Goal: Task Accomplishment & Management: Use online tool/utility

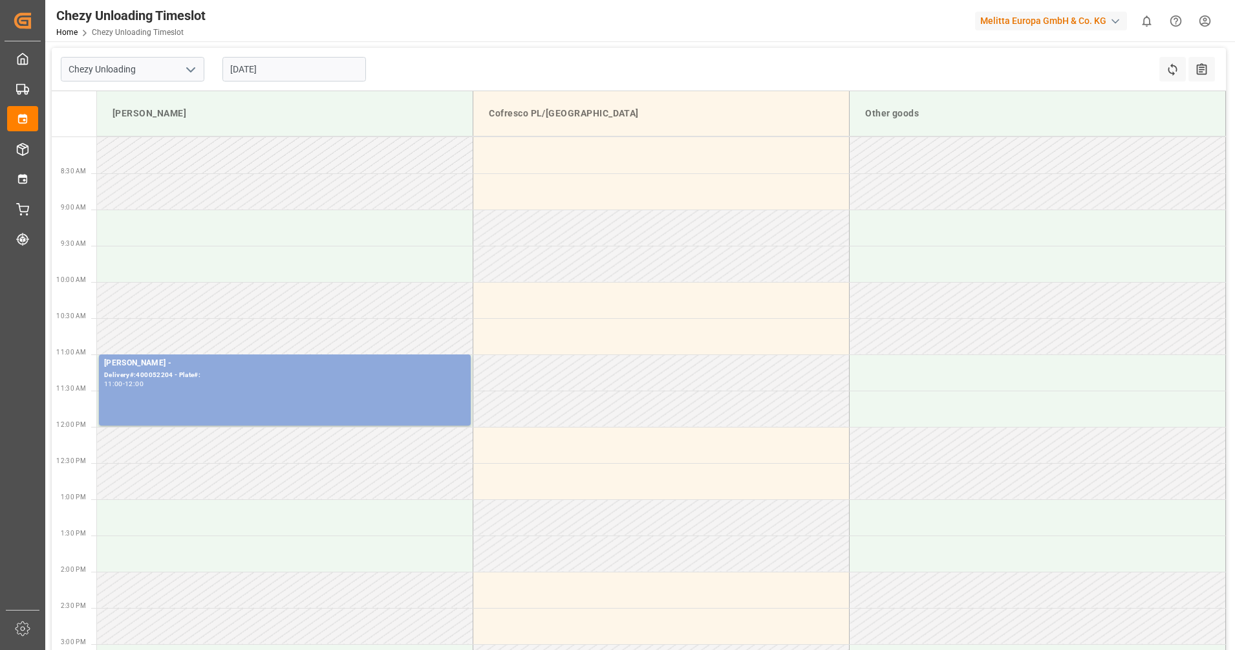
type input "Chezy Unloading"
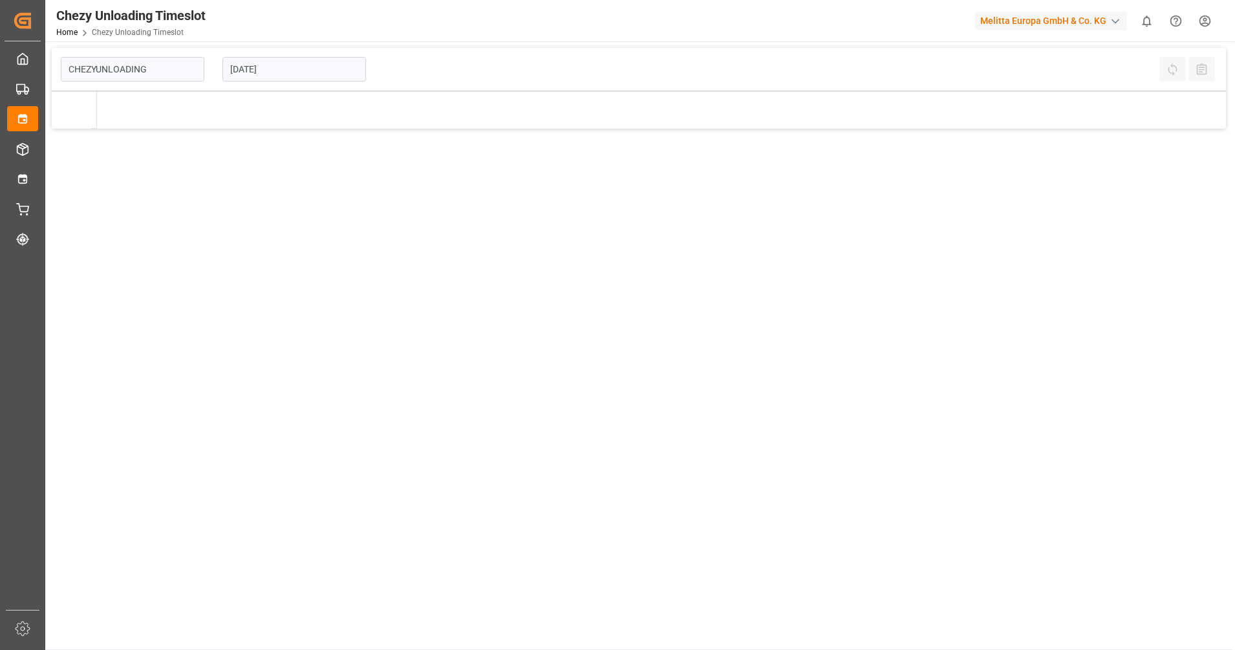
type input "Chezy Unloading"
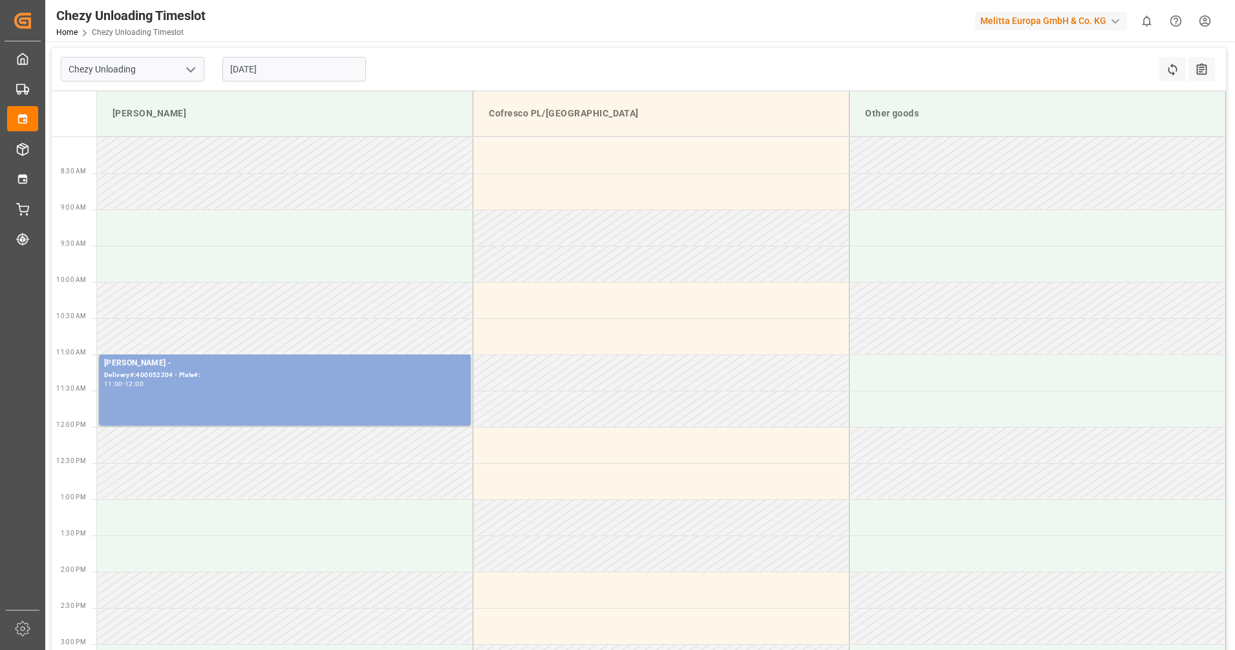
click at [288, 70] on input "[DATE]" at bounding box center [294, 69] width 144 height 25
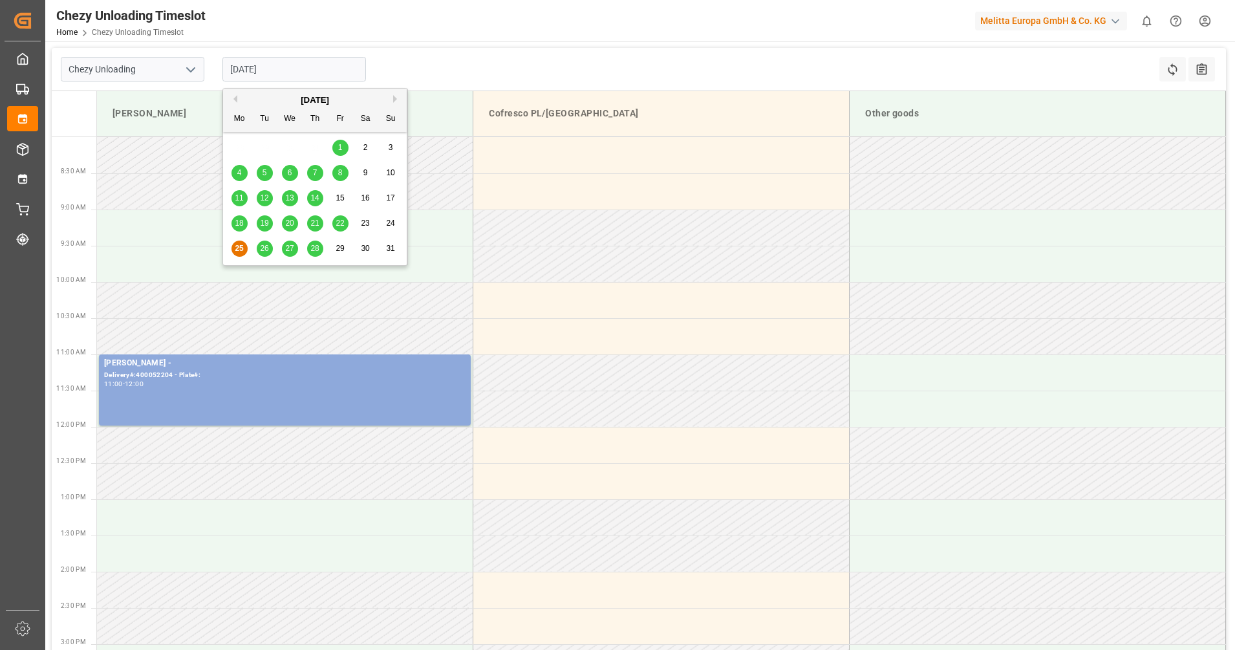
click at [259, 253] on div "26" at bounding box center [265, 249] width 16 height 16
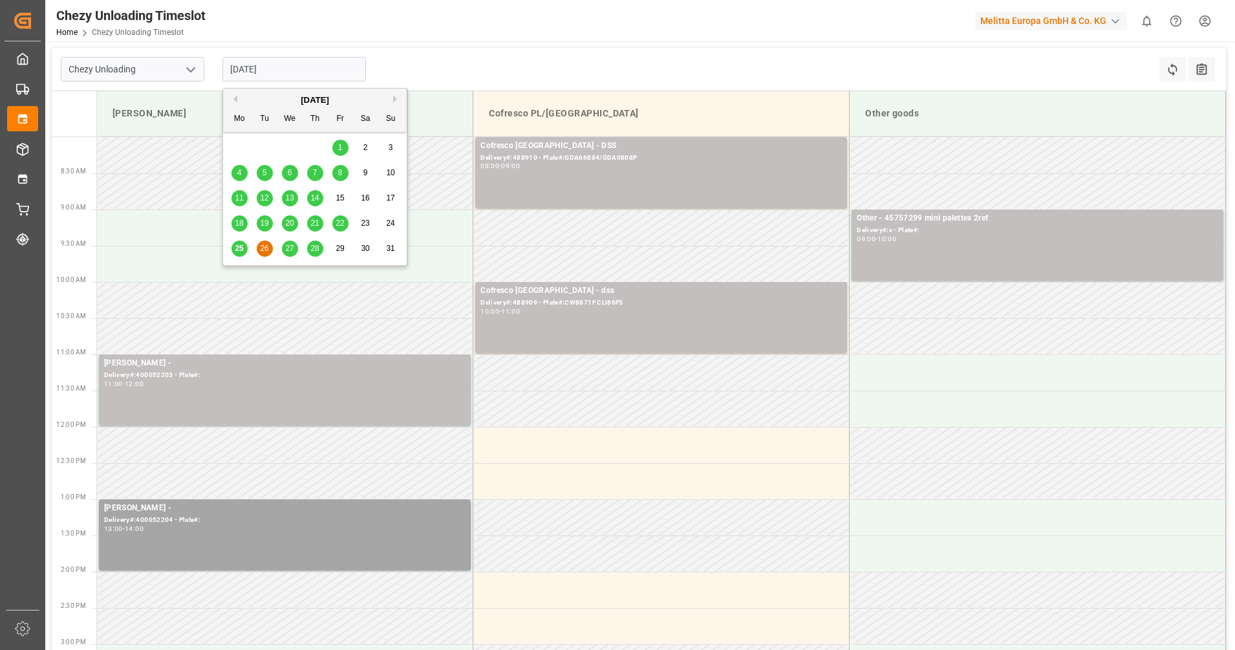
click at [253, 66] on input "26.08.2025" at bounding box center [294, 69] width 144 height 25
click at [237, 251] on span "25" at bounding box center [239, 248] width 8 height 9
type input "[DATE]"
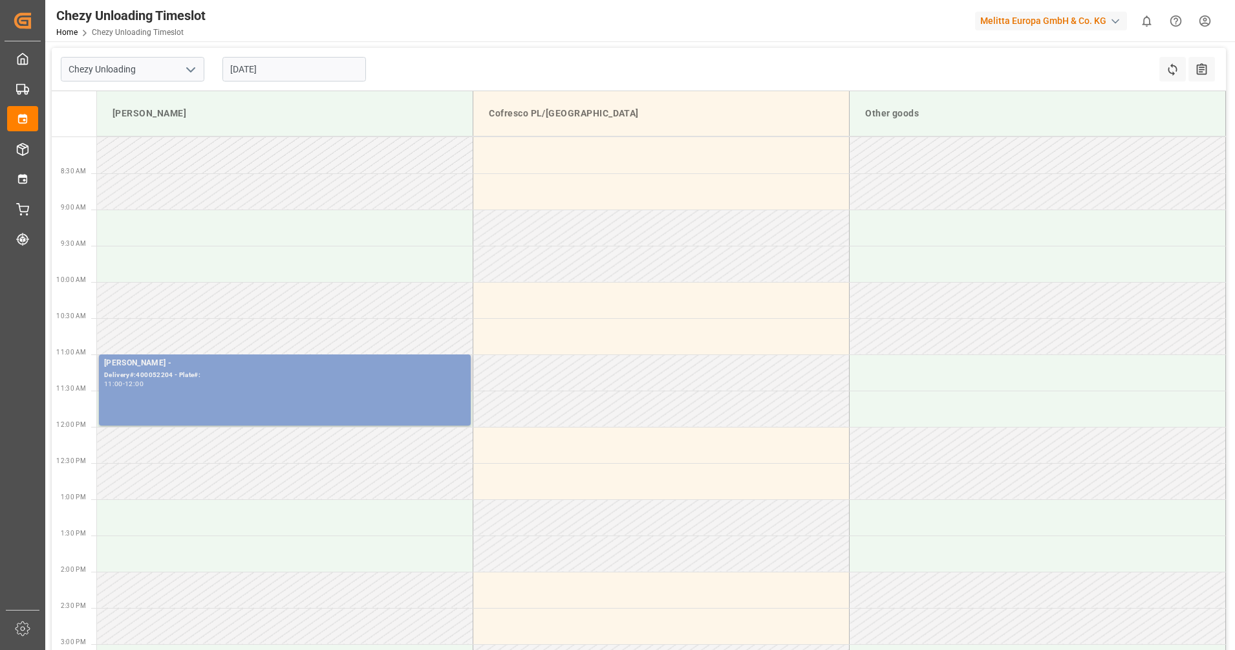
click at [338, 394] on div "Melitta Minden - Delivery#:400052204 - Plate#: 11:00 - 12:00" at bounding box center [284, 390] width 361 height 66
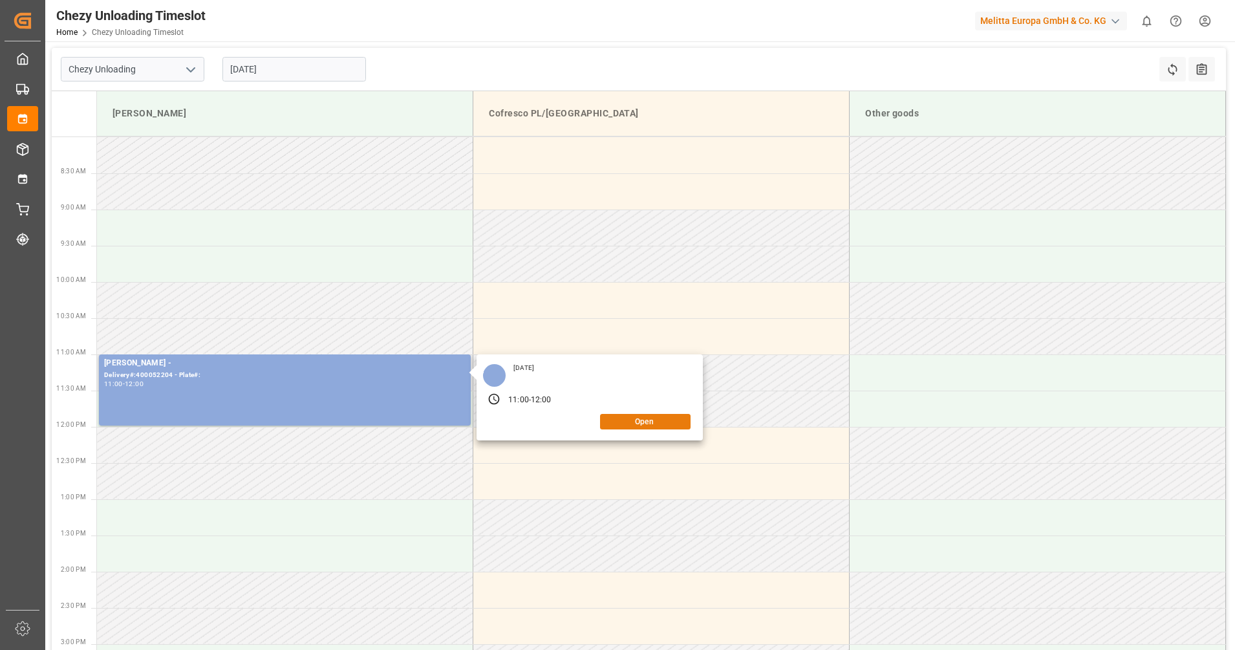
click at [616, 422] on button "Open" at bounding box center [645, 422] width 91 height 16
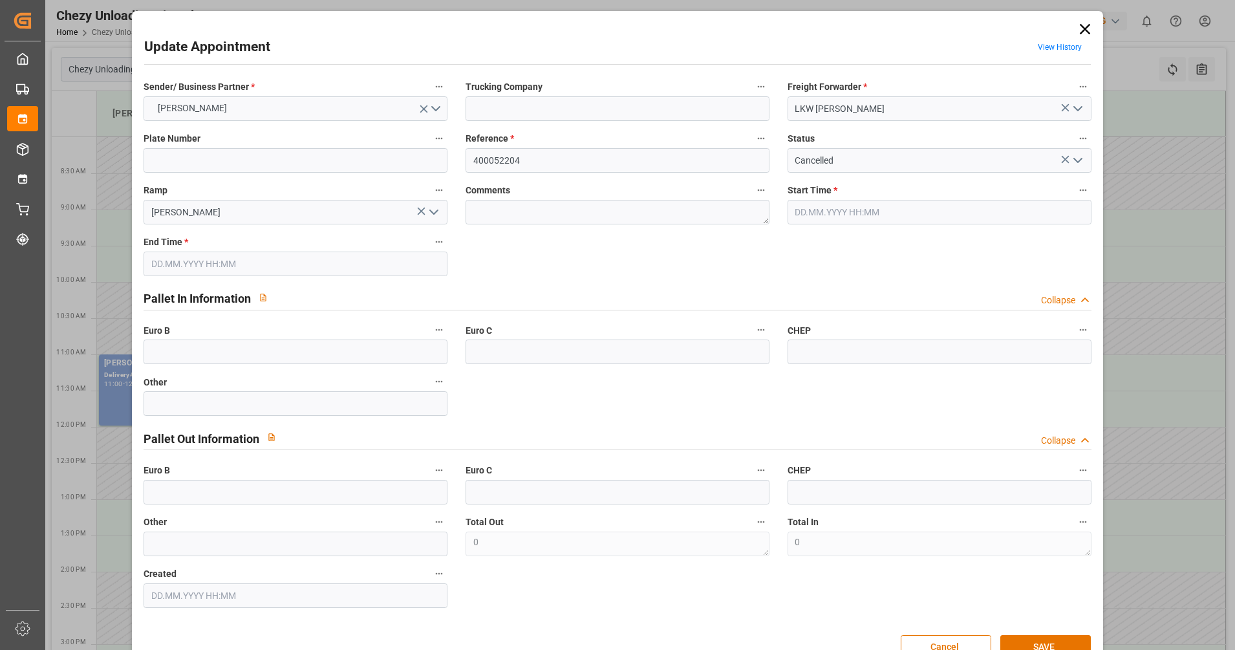
type input "25.08.2025 11:00"
type input "25.08.2025 12:00"
type input "25.08.2025 07:29"
click at [1079, 21] on icon at bounding box center [1085, 29] width 18 height 18
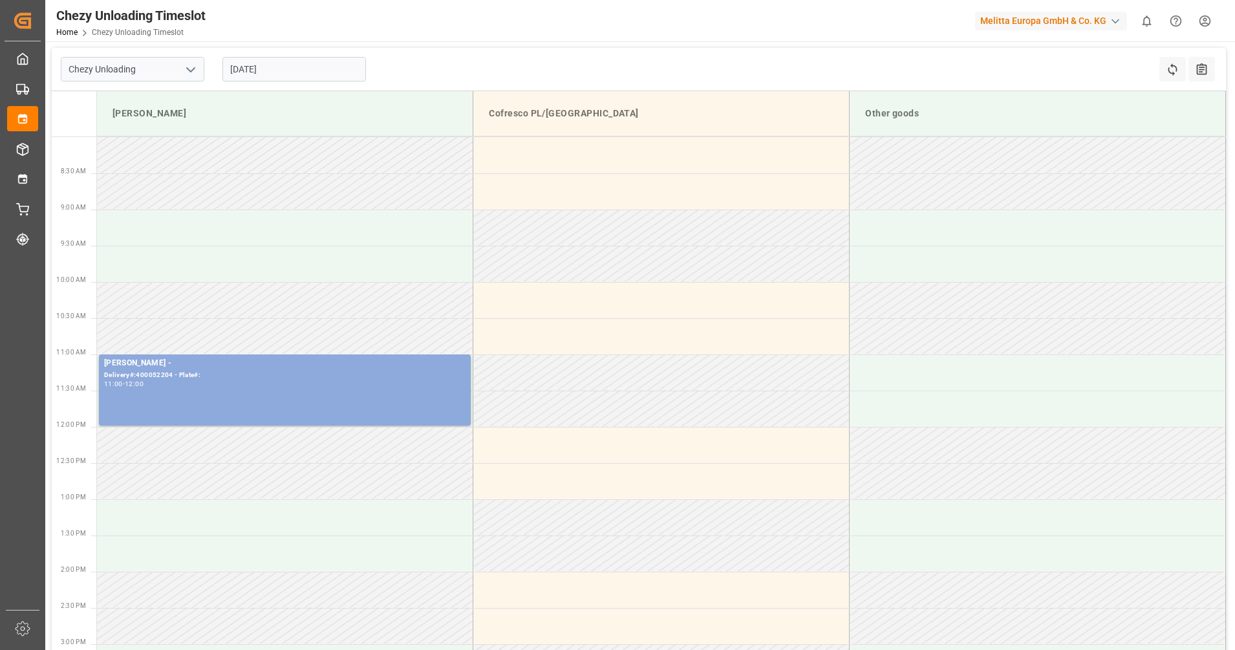
click at [314, 66] on input "[DATE]" at bounding box center [294, 69] width 144 height 25
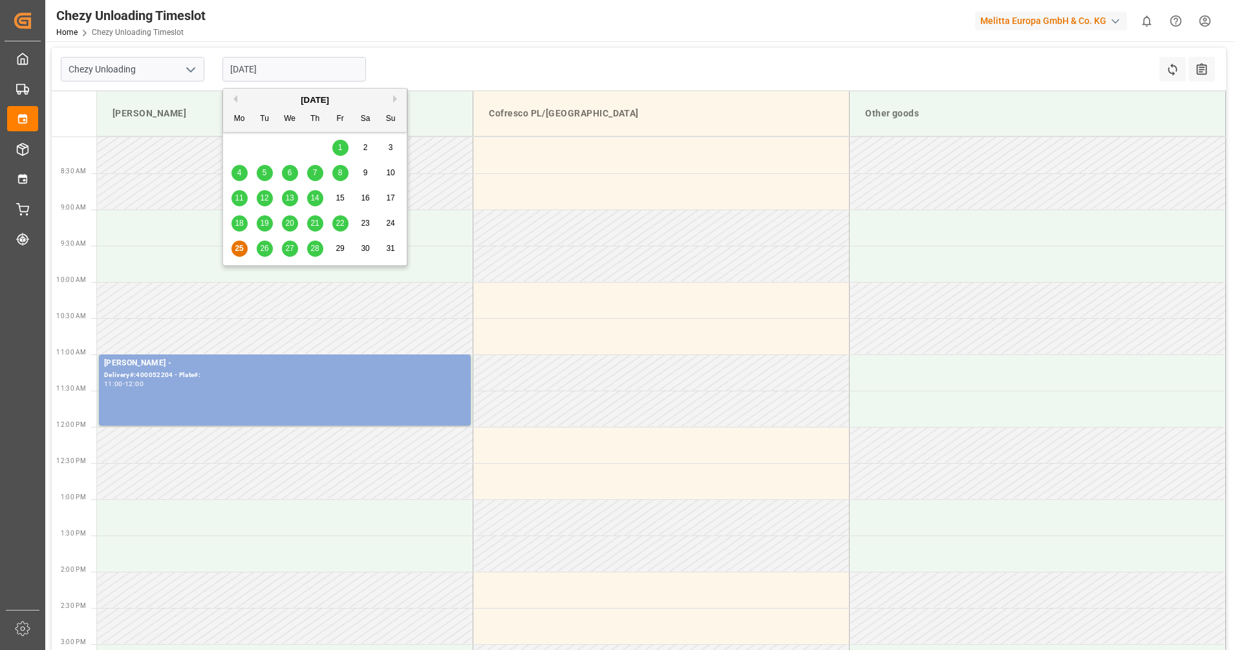
click at [287, 241] on div "27" at bounding box center [290, 249] width 16 height 16
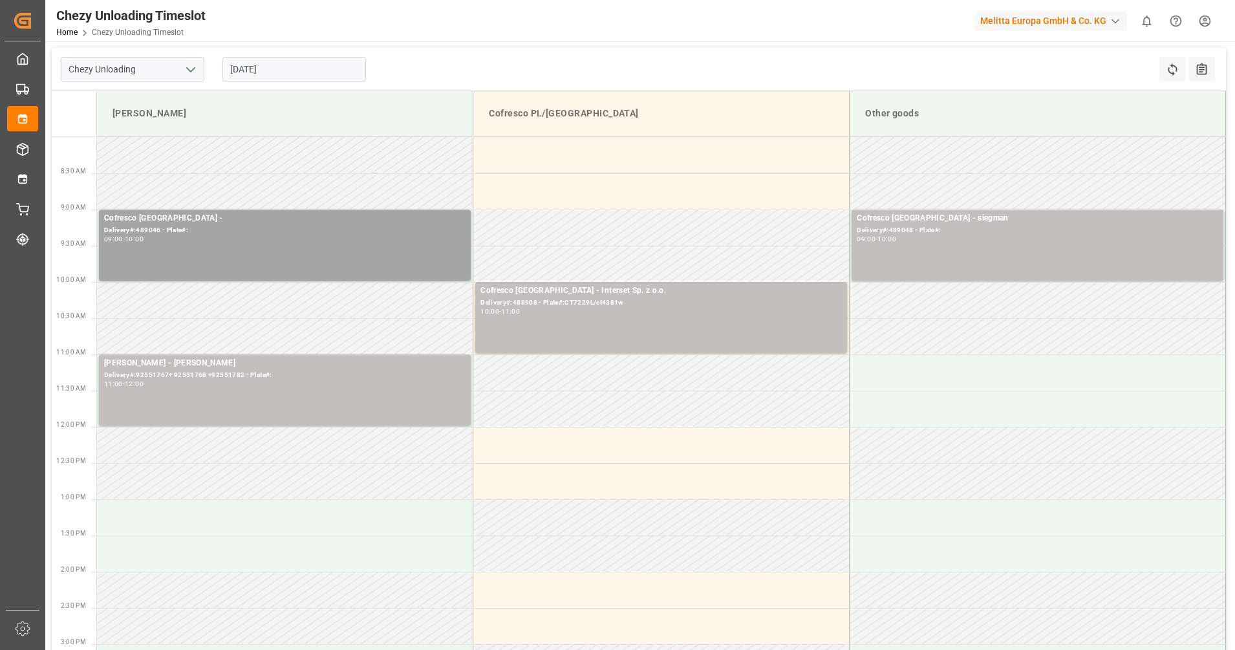
click at [303, 72] on input "27.08.2025" at bounding box center [294, 69] width 144 height 25
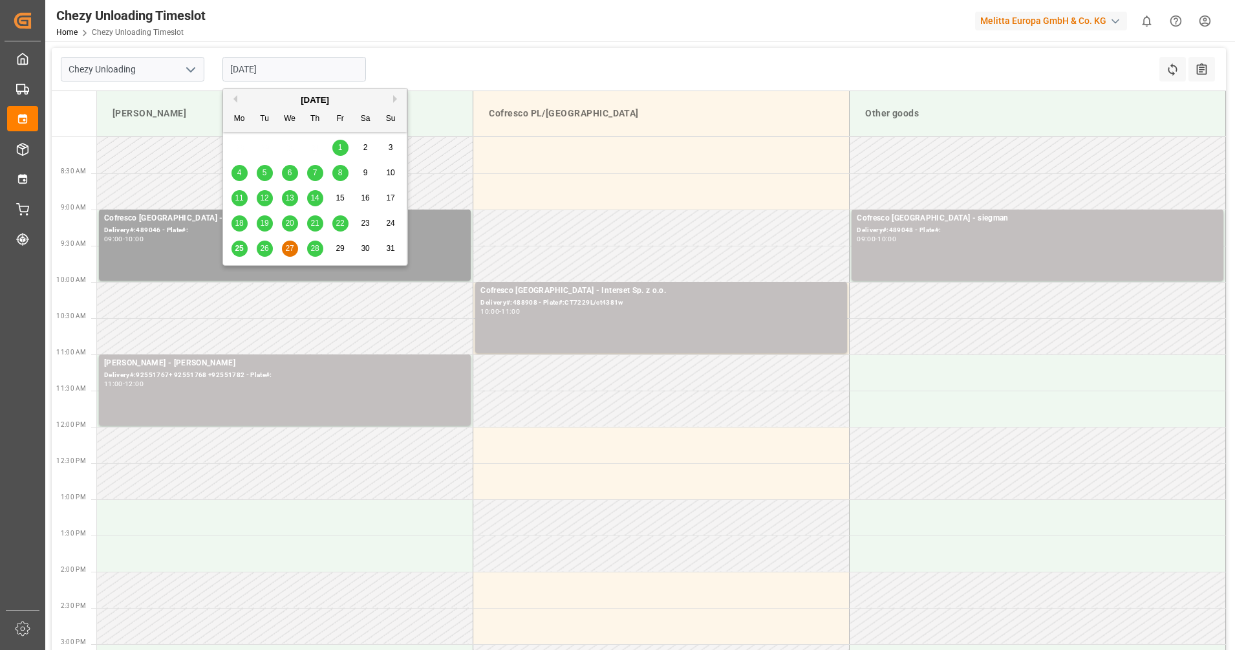
click at [316, 249] on span "28" at bounding box center [314, 248] width 8 height 9
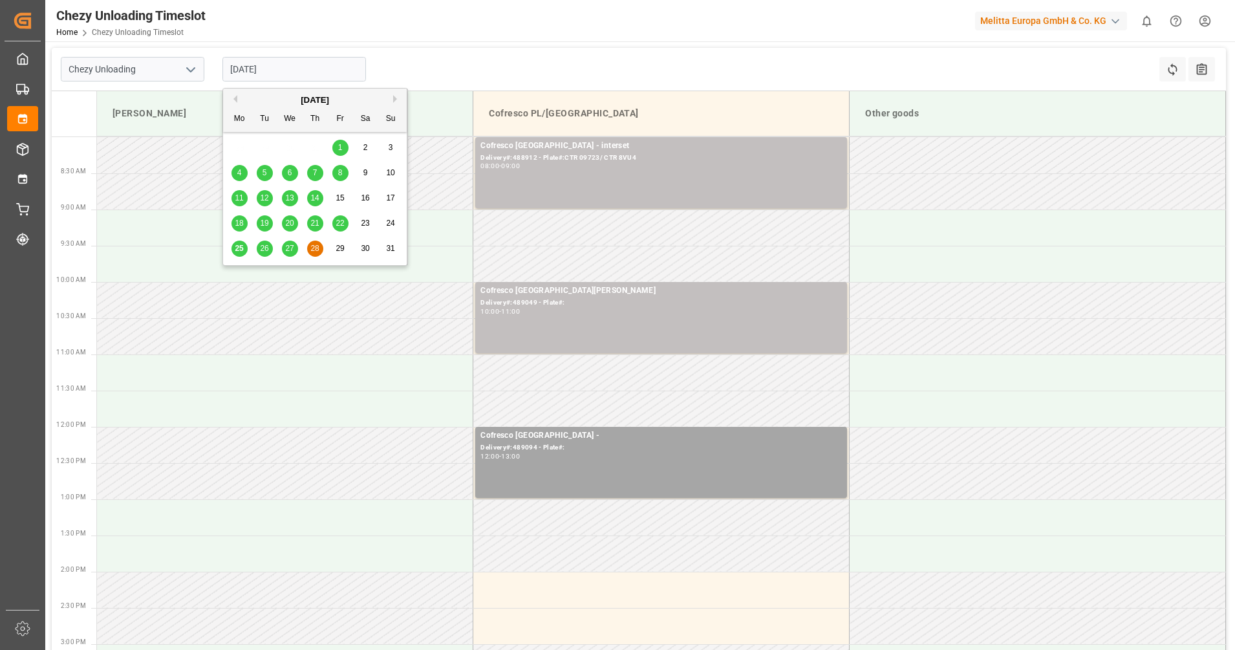
click at [297, 72] on input "28.08.2025" at bounding box center [294, 69] width 144 height 25
click at [285, 247] on div "27" at bounding box center [290, 249] width 16 height 16
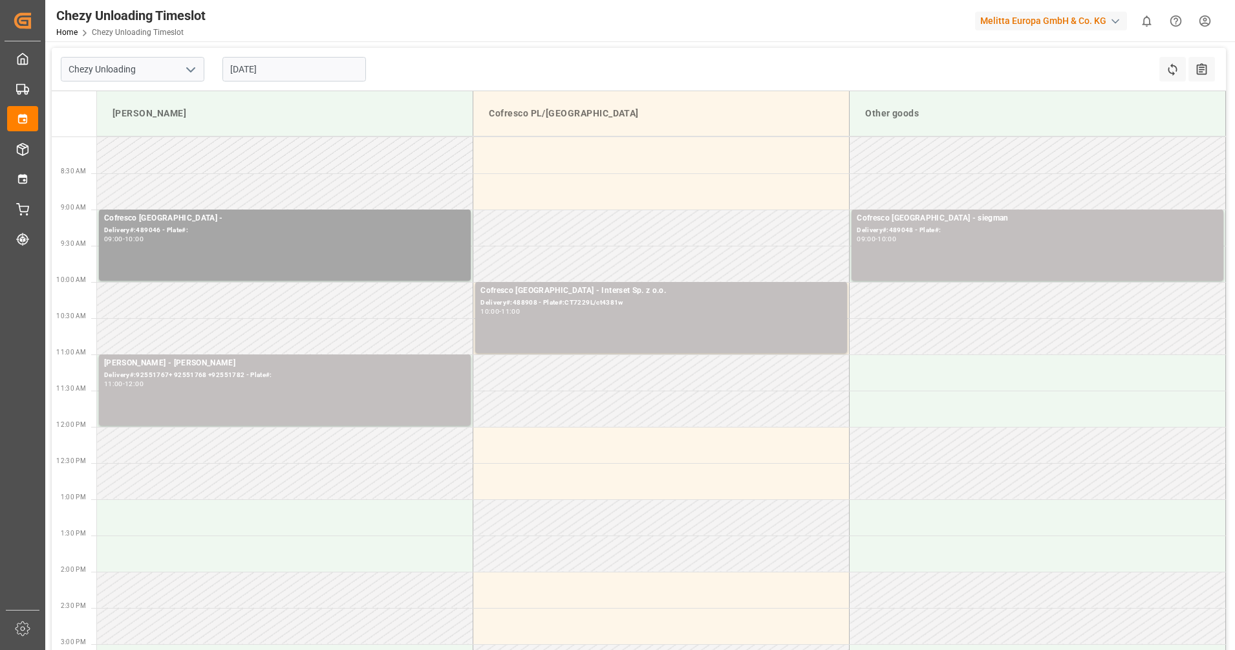
click at [334, 67] on input "27.08.2025" at bounding box center [294, 69] width 144 height 25
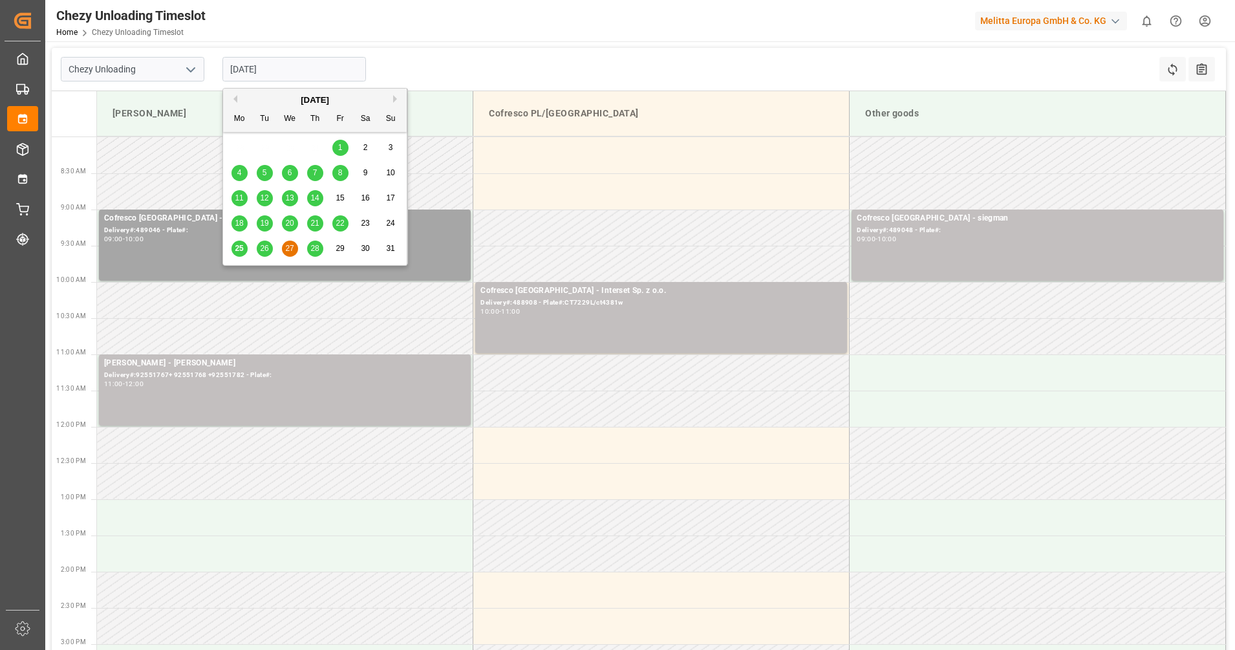
click at [264, 246] on span "26" at bounding box center [264, 248] width 8 height 9
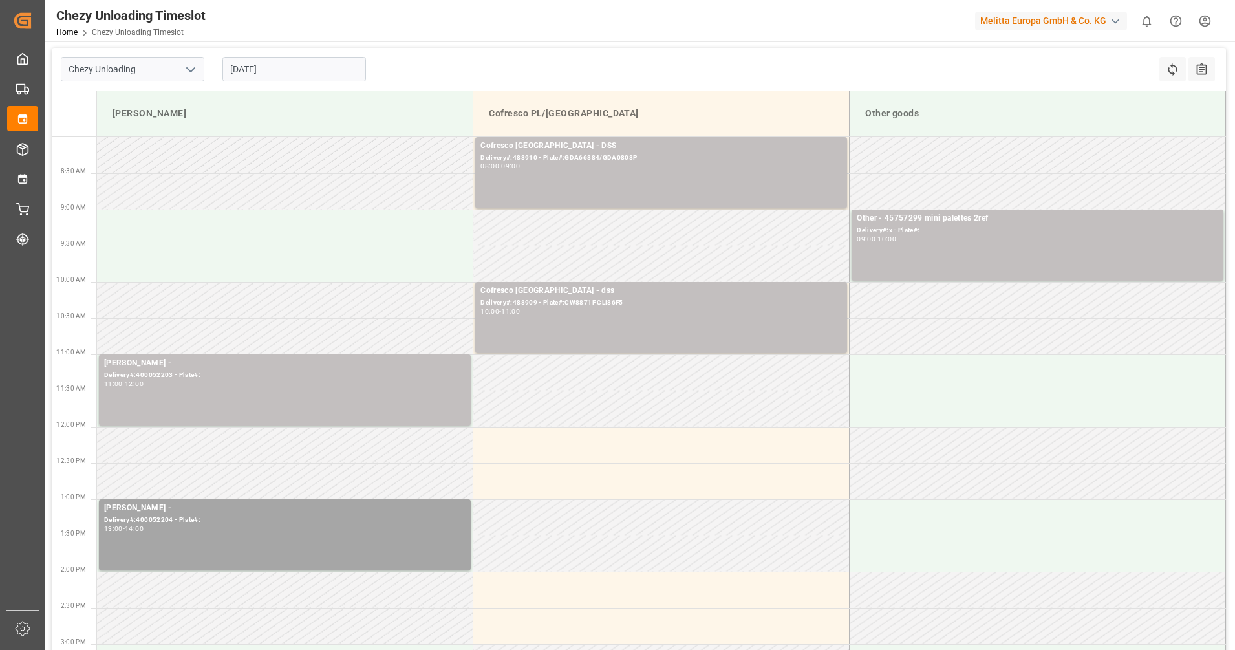
click at [253, 70] on input "26.08.2025" at bounding box center [294, 69] width 144 height 25
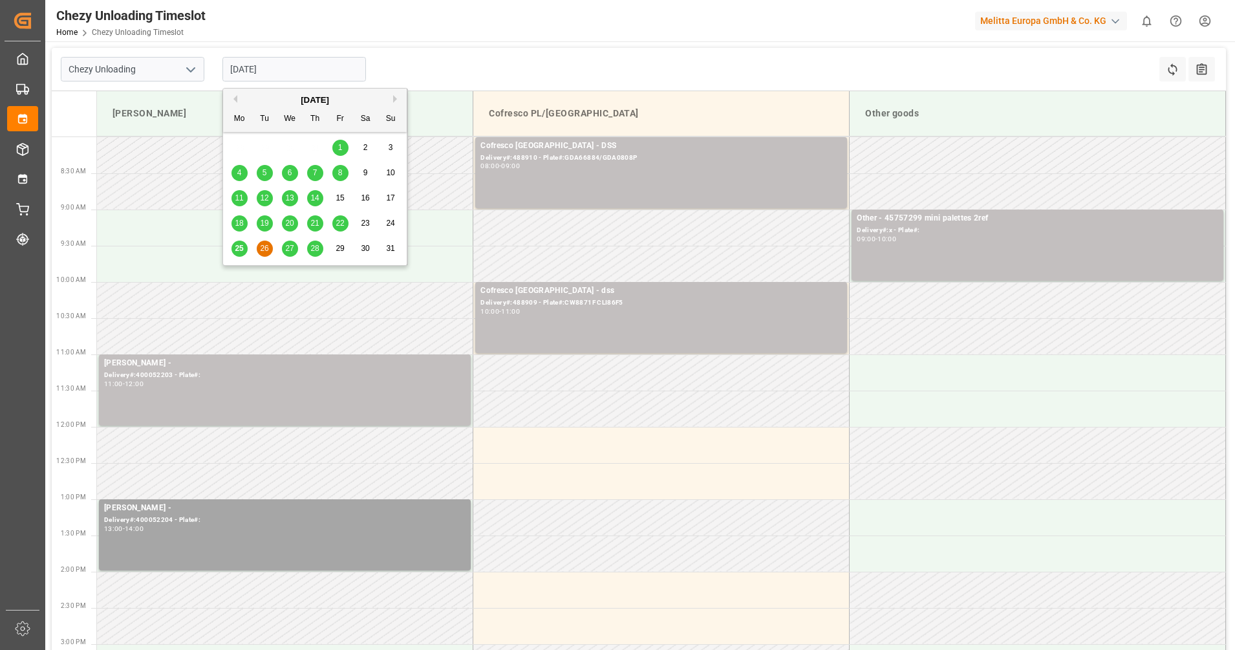
click at [293, 247] on span "27" at bounding box center [289, 248] width 8 height 9
type input "27.08.2025"
